Goal: Task Accomplishment & Management: Manage account settings

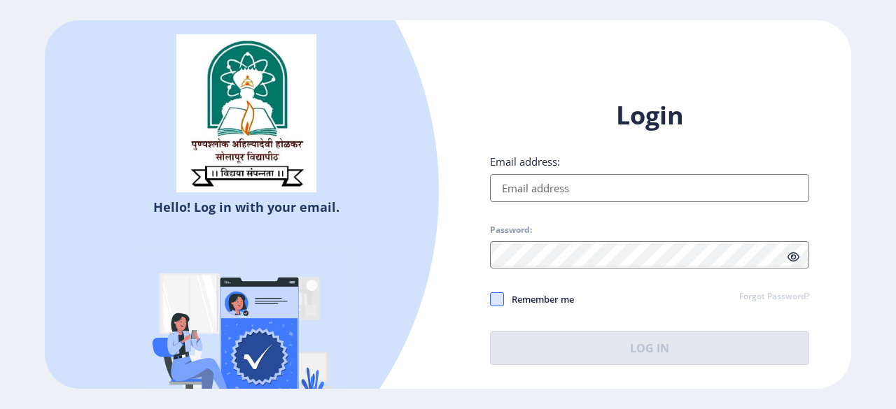
type input "[EMAIL_ADDRESS][DOMAIN_NAME]"
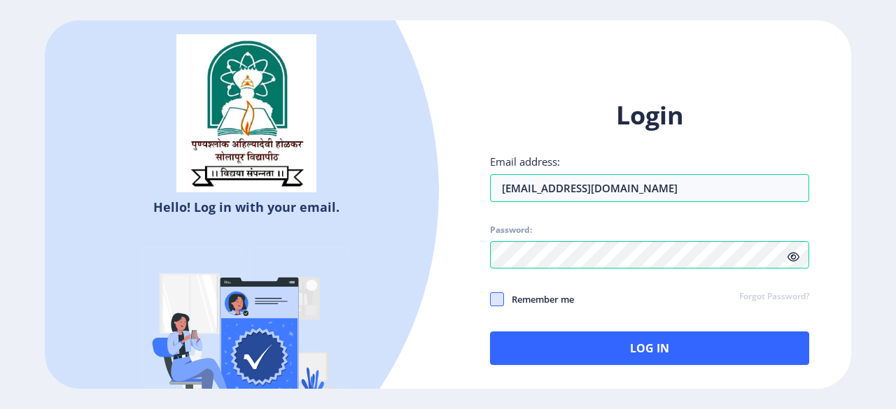
click at [498, 303] on span at bounding box center [497, 299] width 14 height 14
click at [490, 300] on input "Remember me" at bounding box center [490, 299] width 1 height 1
checkbox input "true"
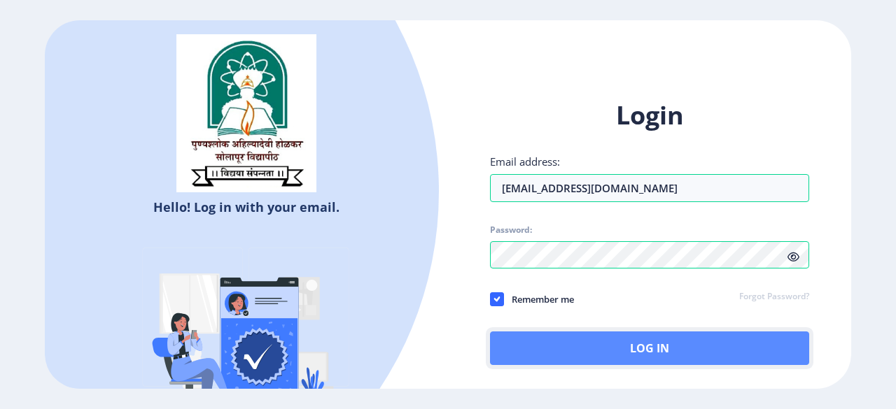
click at [596, 358] on button "Log In" at bounding box center [649, 349] width 319 height 34
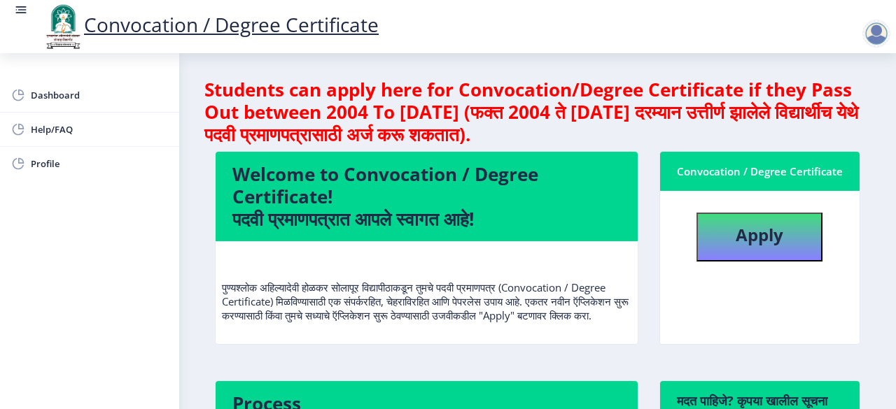
drag, startPoint x: 877, startPoint y: 36, endPoint x: 842, endPoint y: 54, distance: 39.4
click at [877, 36] on div at bounding box center [876, 34] width 28 height 28
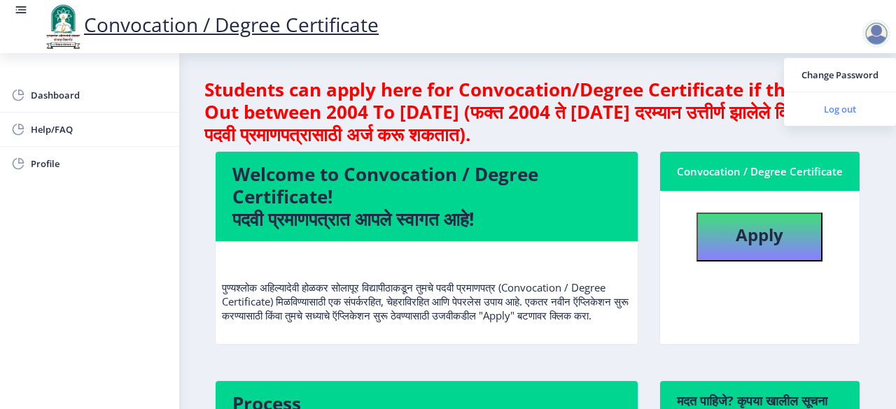
click at [842, 106] on span "Log out" at bounding box center [840, 109] width 90 height 17
